Goal: Task Accomplishment & Management: Use online tool/utility

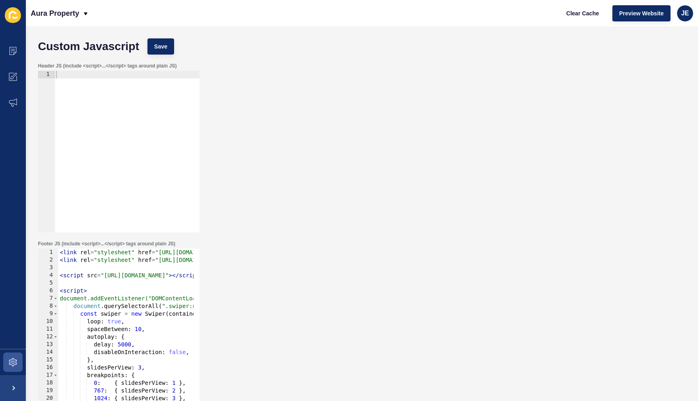
click at [577, 92] on div "Header JS (include <script>...</script> tags around plain JS) 1 ההההההההההההההה…" at bounding box center [362, 148] width 656 height 178
type textarea "</script>"
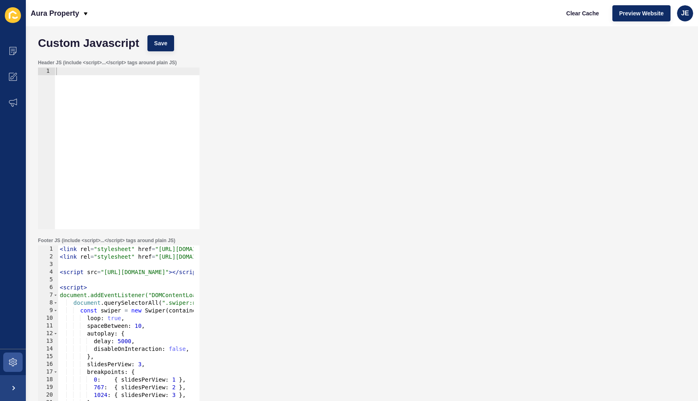
click at [183, 113] on div at bounding box center [127, 155] width 145 height 177
click at [149, 61] on label "Header JS (include <script>...</script> tags around plain JS)" at bounding box center [107, 62] width 139 height 6
click at [125, 122] on div at bounding box center [127, 155] width 145 height 177
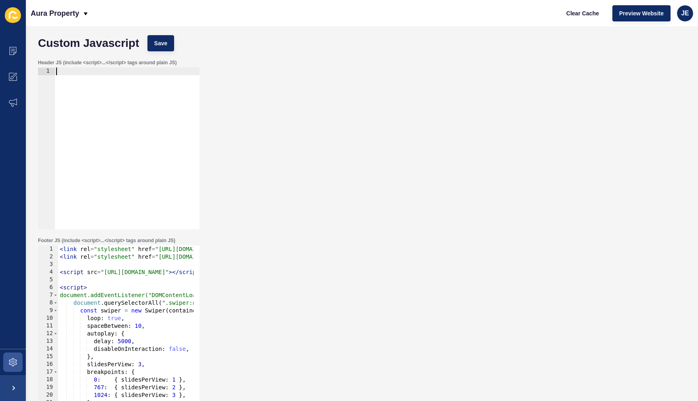
click at [66, 59] on div "Header JS (include <script>...</script> tags around plain JS) 1 ההההההההההההההה…" at bounding box center [118, 144] width 163 height 171
click at [110, 264] on div "< link rel = "stylesheet" href = "[URL][DOMAIN_NAME]" /> < link rel = "styleshe…" at bounding box center [329, 330] width 543 height 171
click at [109, 259] on div "< link rel = "stylesheet" href = "[URL][DOMAIN_NAME]" /> < link rel = "styleshe…" at bounding box center [329, 330] width 543 height 171
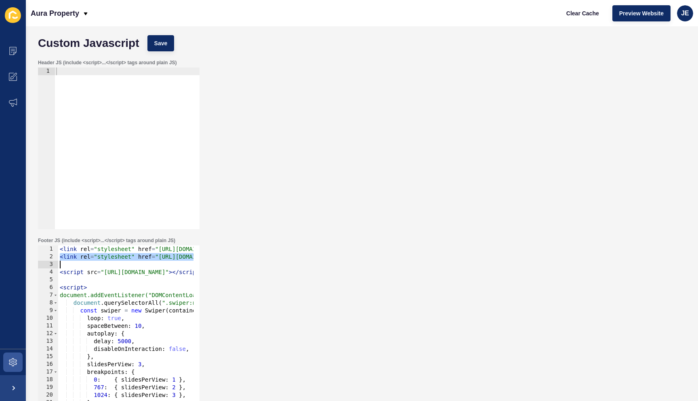
click at [109, 259] on div "< link rel = "stylesheet" href = "[URL][DOMAIN_NAME]" /> < link rel = "styleshe…" at bounding box center [329, 330] width 543 height 171
type textarea "<link rel="stylesheet" href="[URL][DOMAIN_NAME]" crossorigin="anonymous" referr…"
click at [105, 265] on div "< link rel = "stylesheet" href = "[URL][DOMAIN_NAME]" /> < link rel = "styleshe…" at bounding box center [329, 330] width 543 height 171
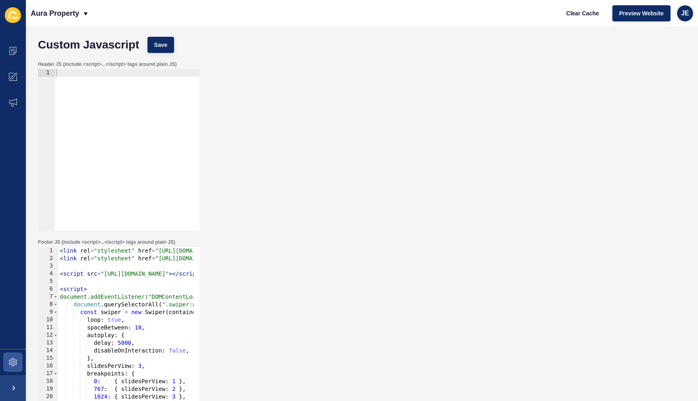
scroll to position [0, 0]
click at [102, 263] on div "< link rel = "stylesheet" href = "[URL][DOMAIN_NAME]" /> < link rel = "styleshe…" at bounding box center [329, 333] width 543 height 171
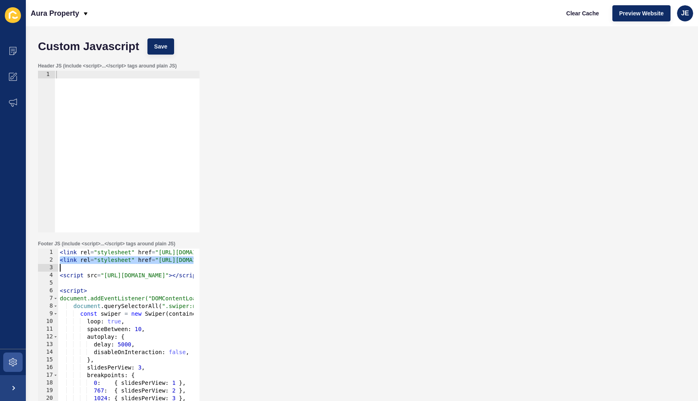
click at [116, 117] on div at bounding box center [127, 159] width 145 height 177
click at [89, 258] on div "< link rel = "stylesheet" href = "[URL][DOMAIN_NAME]" /> < link rel = "styleshe…" at bounding box center [329, 333] width 543 height 171
type textarea "<link rel="stylesheet" href="[URL][DOMAIN_NAME]" crossorigin="anonymous" referr…"
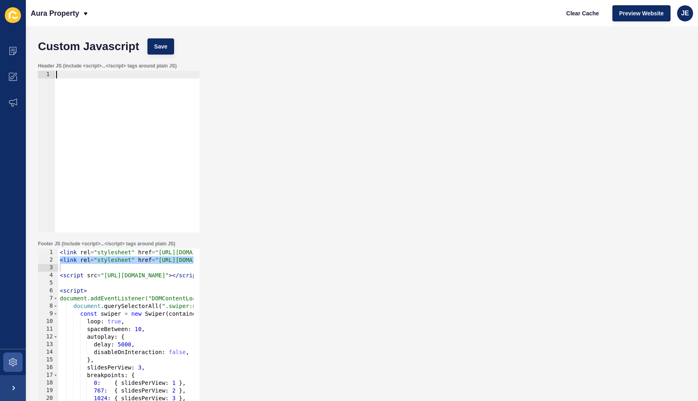
click at [103, 116] on div at bounding box center [127, 159] width 145 height 177
click at [99, 103] on div at bounding box center [127, 159] width 145 height 177
paste textarea "åaaavv"
click at [109, 86] on div "åaaavvåaaavv" at bounding box center [127, 159] width 145 height 177
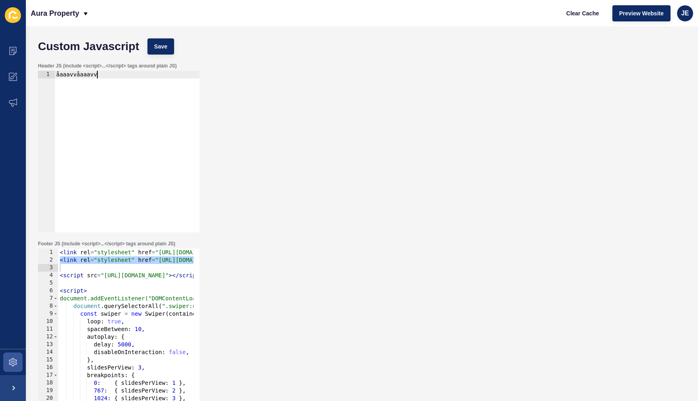
type textarea "åaaavvåaaavv"
click at [122, 99] on div "åaaavvåaaavv" at bounding box center [127, 159] width 145 height 177
